Goal: Task Accomplishment & Management: Manage account settings

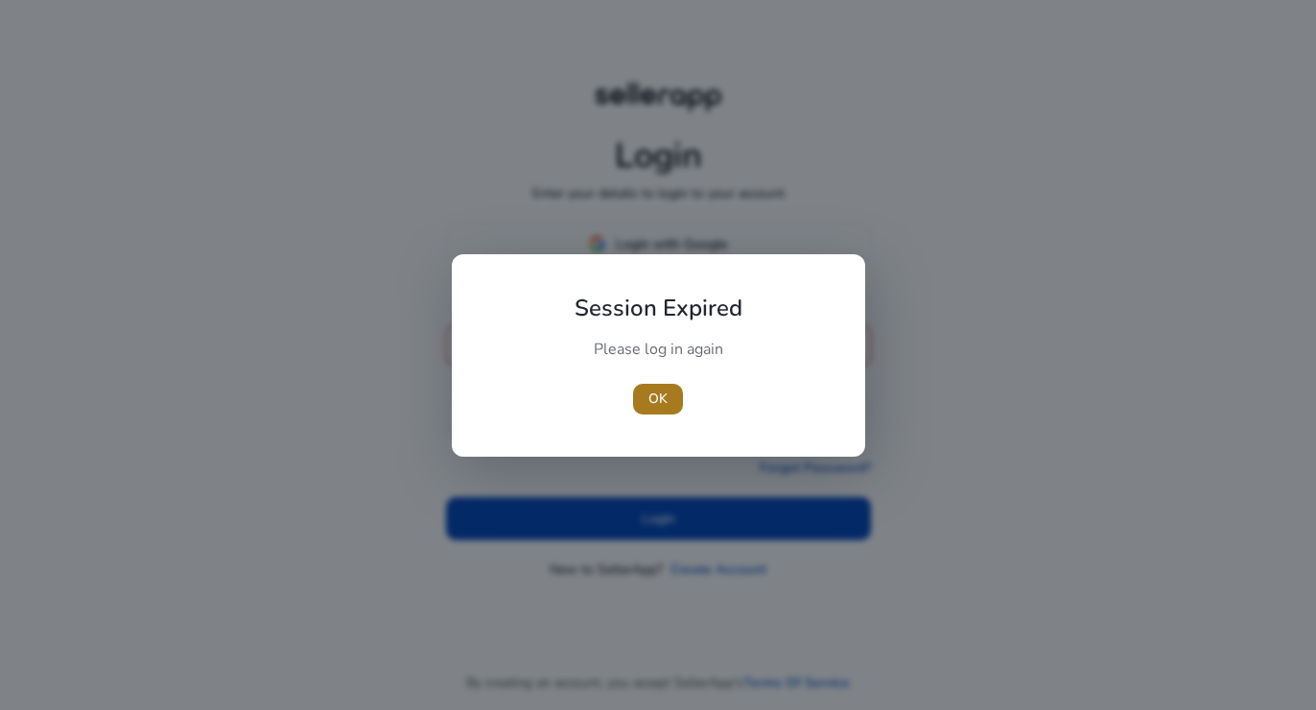
click at [674, 405] on span "button" at bounding box center [658, 399] width 50 height 46
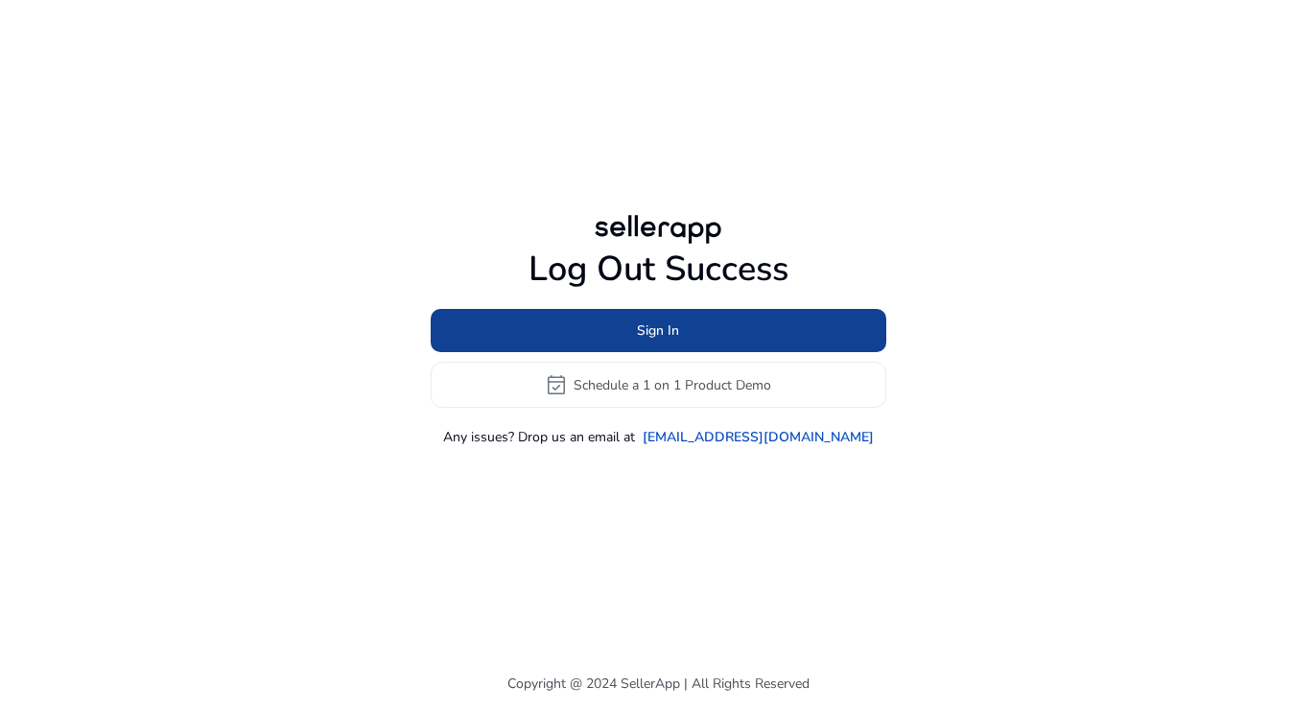
click at [726, 329] on span at bounding box center [659, 331] width 456 height 46
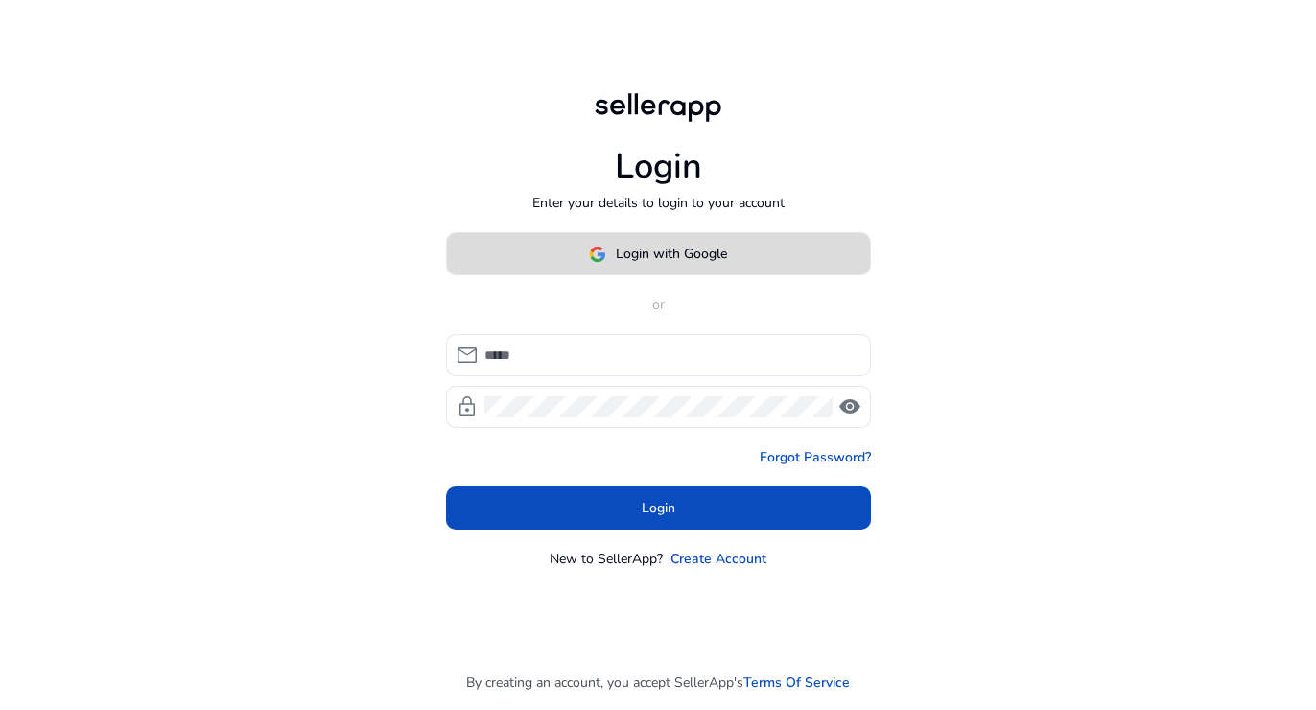
click at [654, 251] on span "Login with Google" at bounding box center [671, 254] width 111 height 20
